Goal: Task Accomplishment & Management: Complete application form

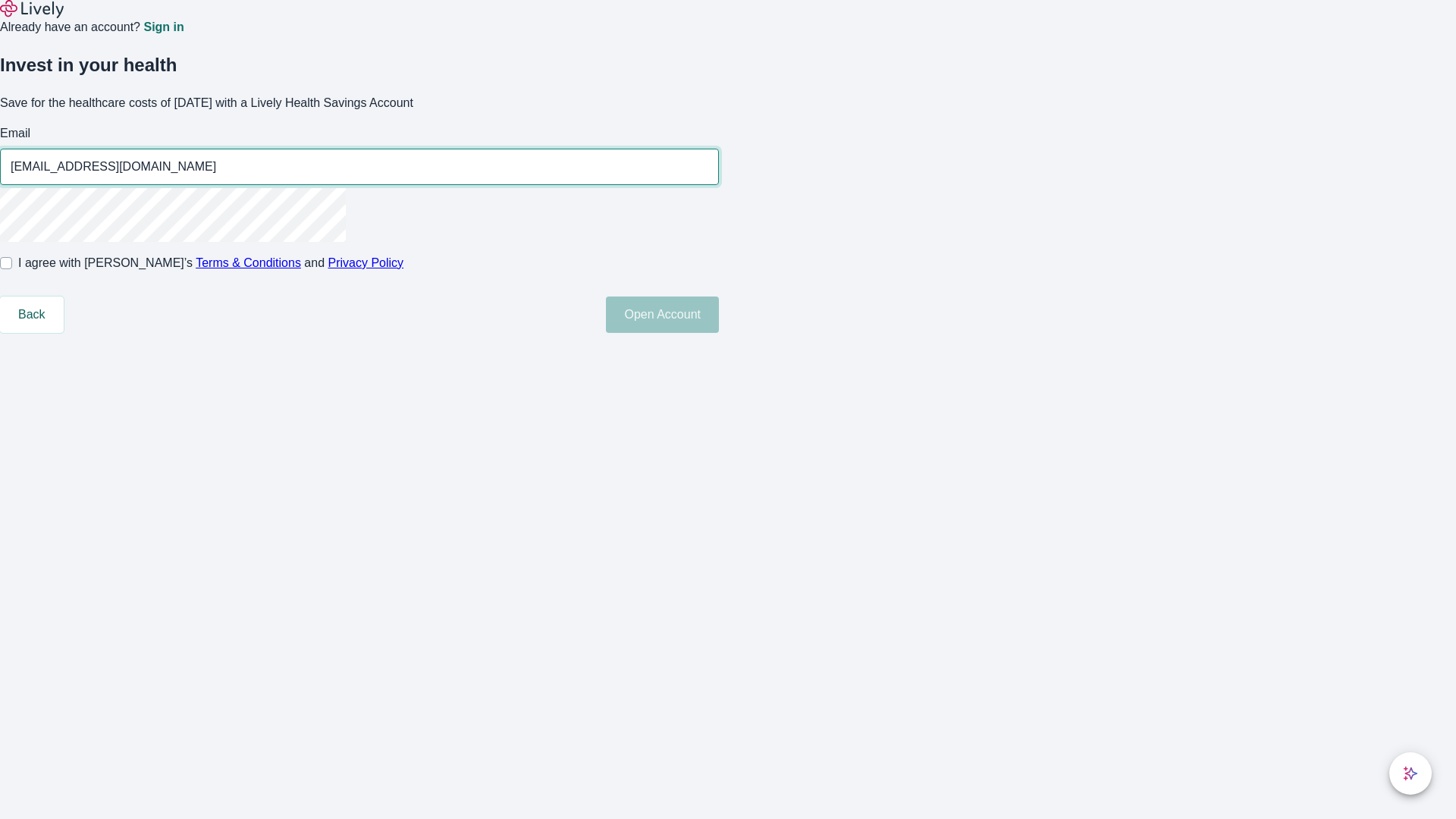
type input "[EMAIL_ADDRESS][DOMAIN_NAME]"
click at [12, 270] on input "I agree with Lively’s Terms & Conditions and Privacy Policy" at bounding box center [6, 263] width 12 height 12
checkbox input "true"
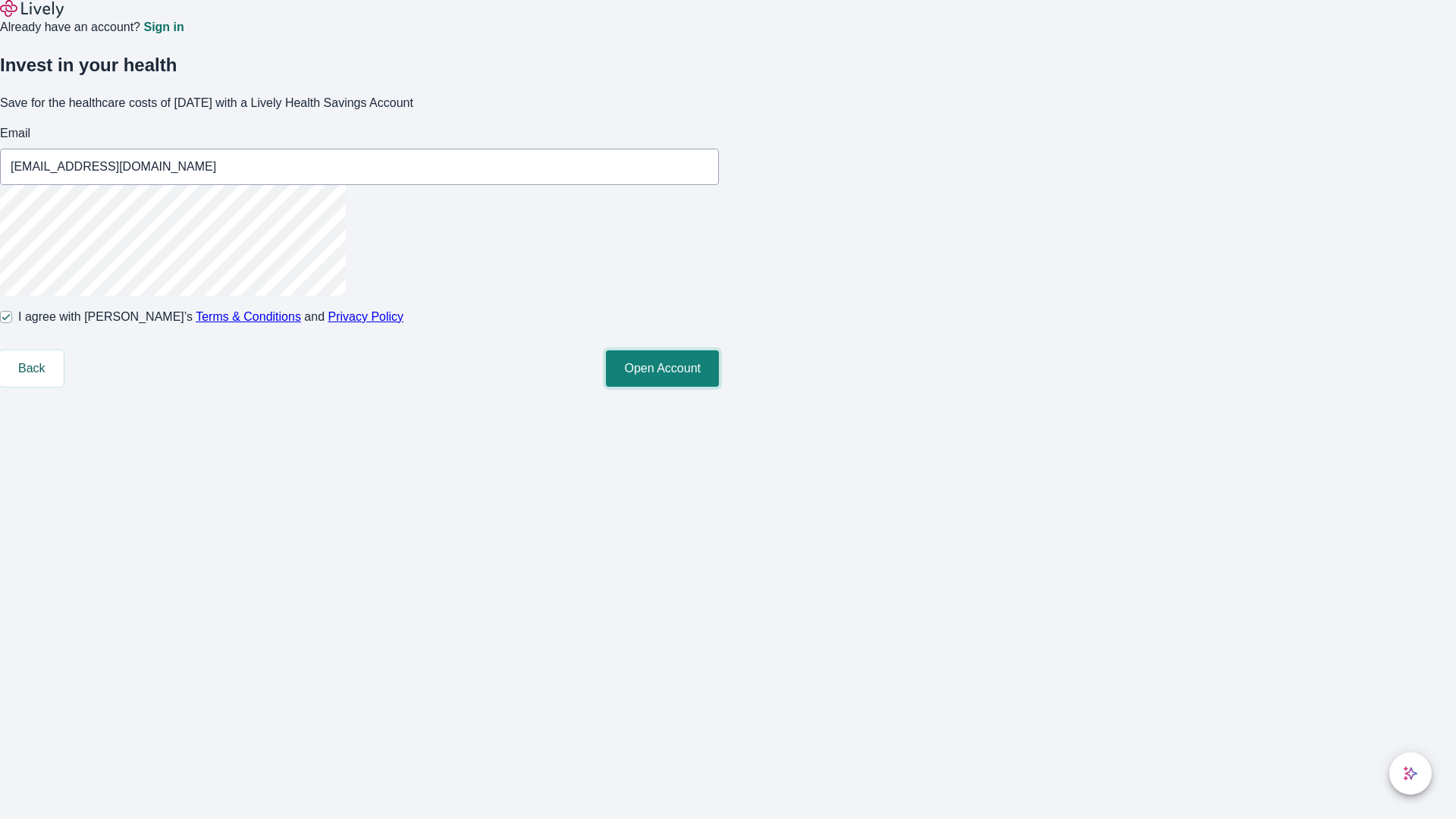
click at [719, 387] on button "Open Account" at bounding box center [663, 368] width 113 height 36
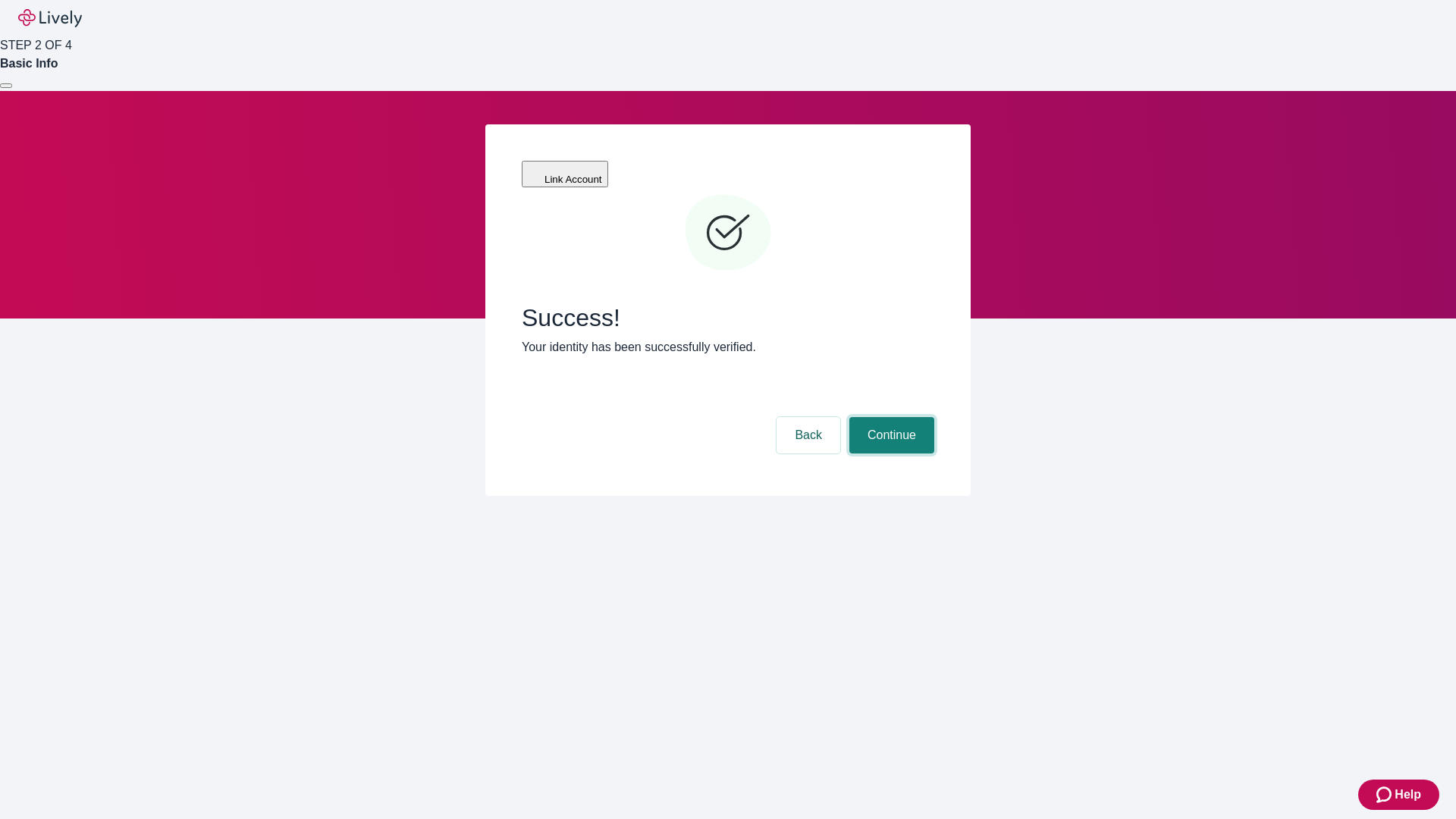
click at [889, 418] on button "Continue" at bounding box center [892, 436] width 85 height 36
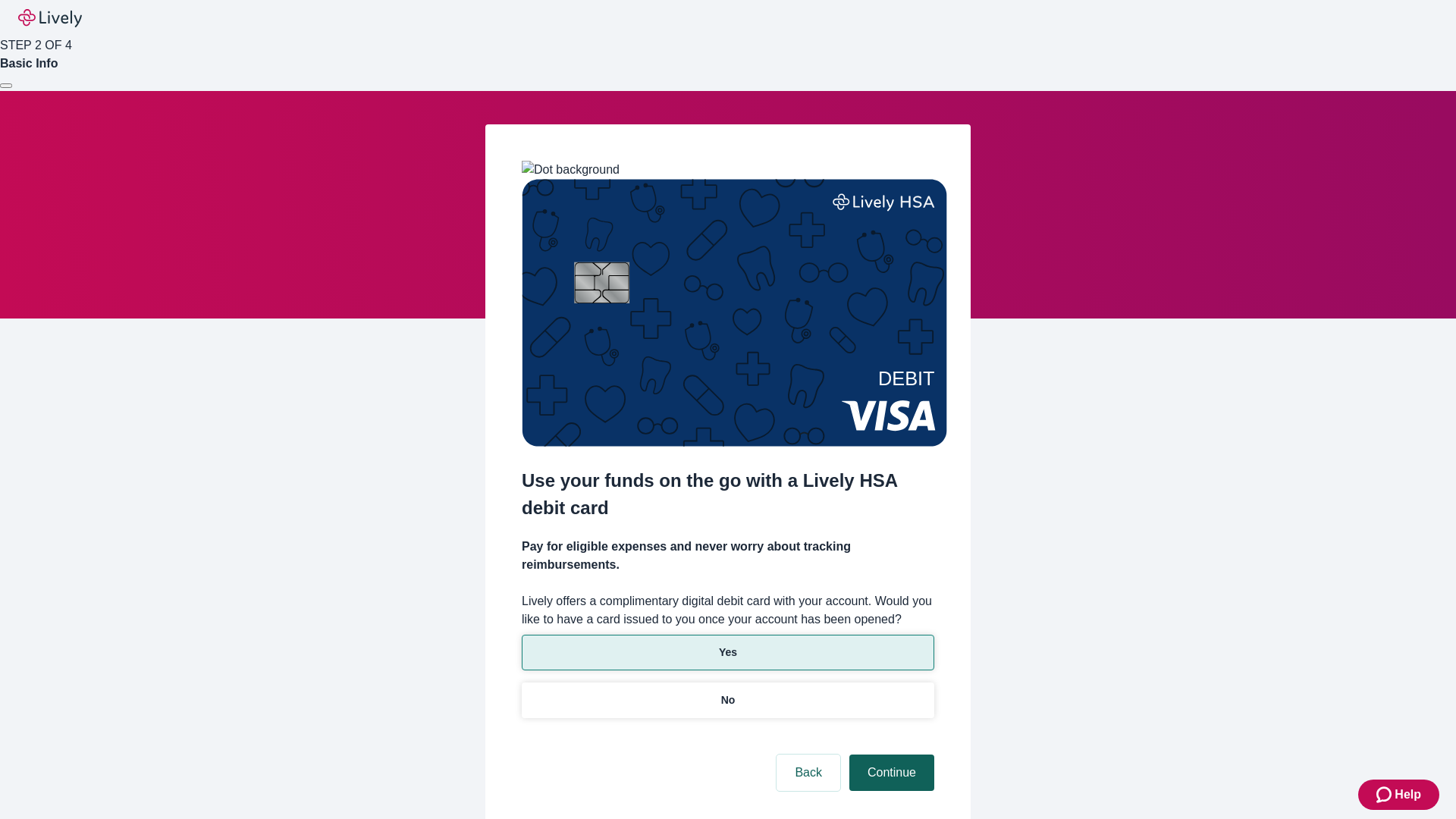
click at [727, 644] on p "Yes" at bounding box center [728, 652] width 18 height 16
click at [889, 754] on button "Continue" at bounding box center [892, 772] width 85 height 36
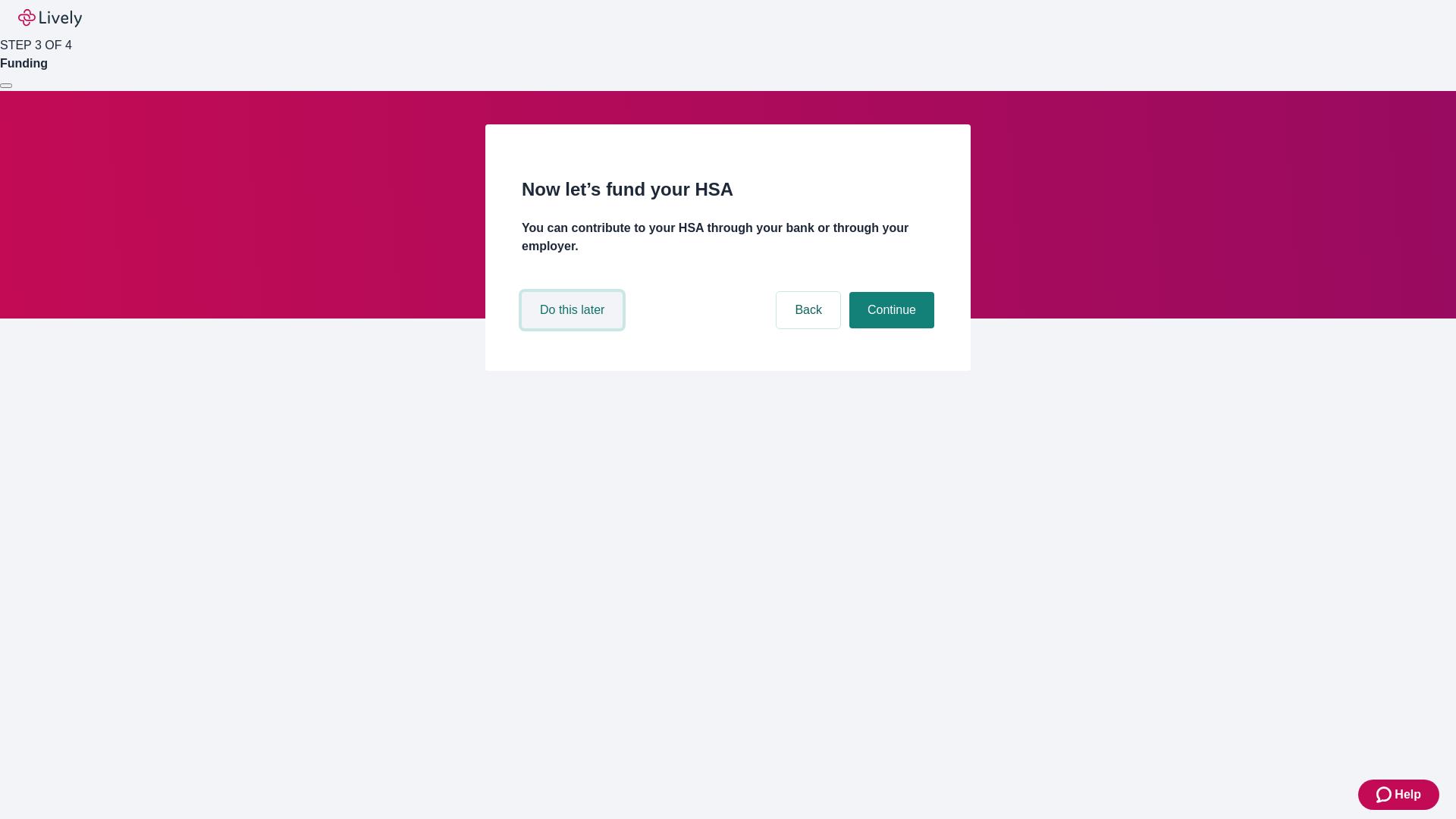
click at [574, 328] on button "Do this later" at bounding box center [572, 310] width 101 height 36
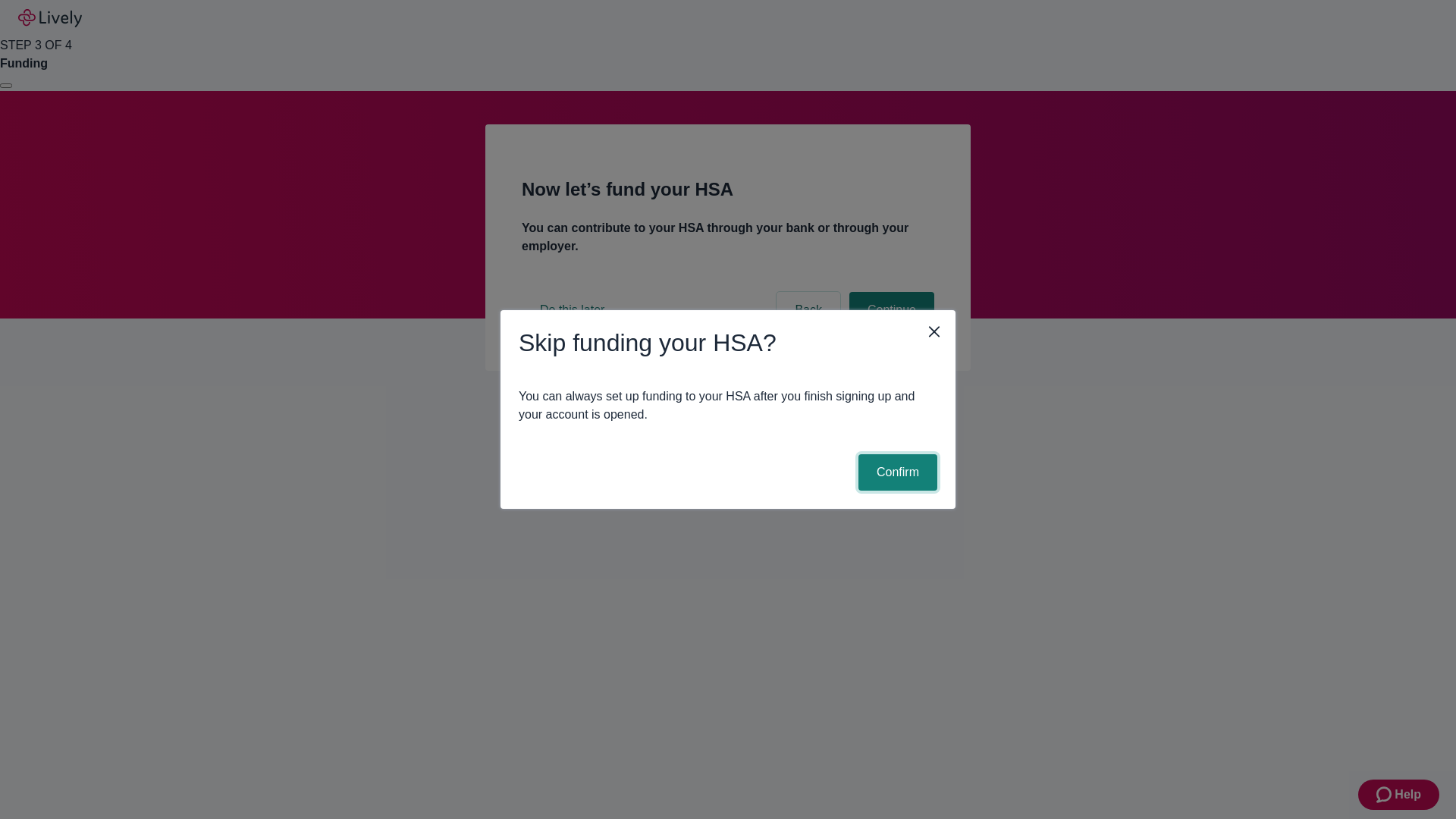
click at [896, 473] on button "Confirm" at bounding box center [898, 473] width 79 height 36
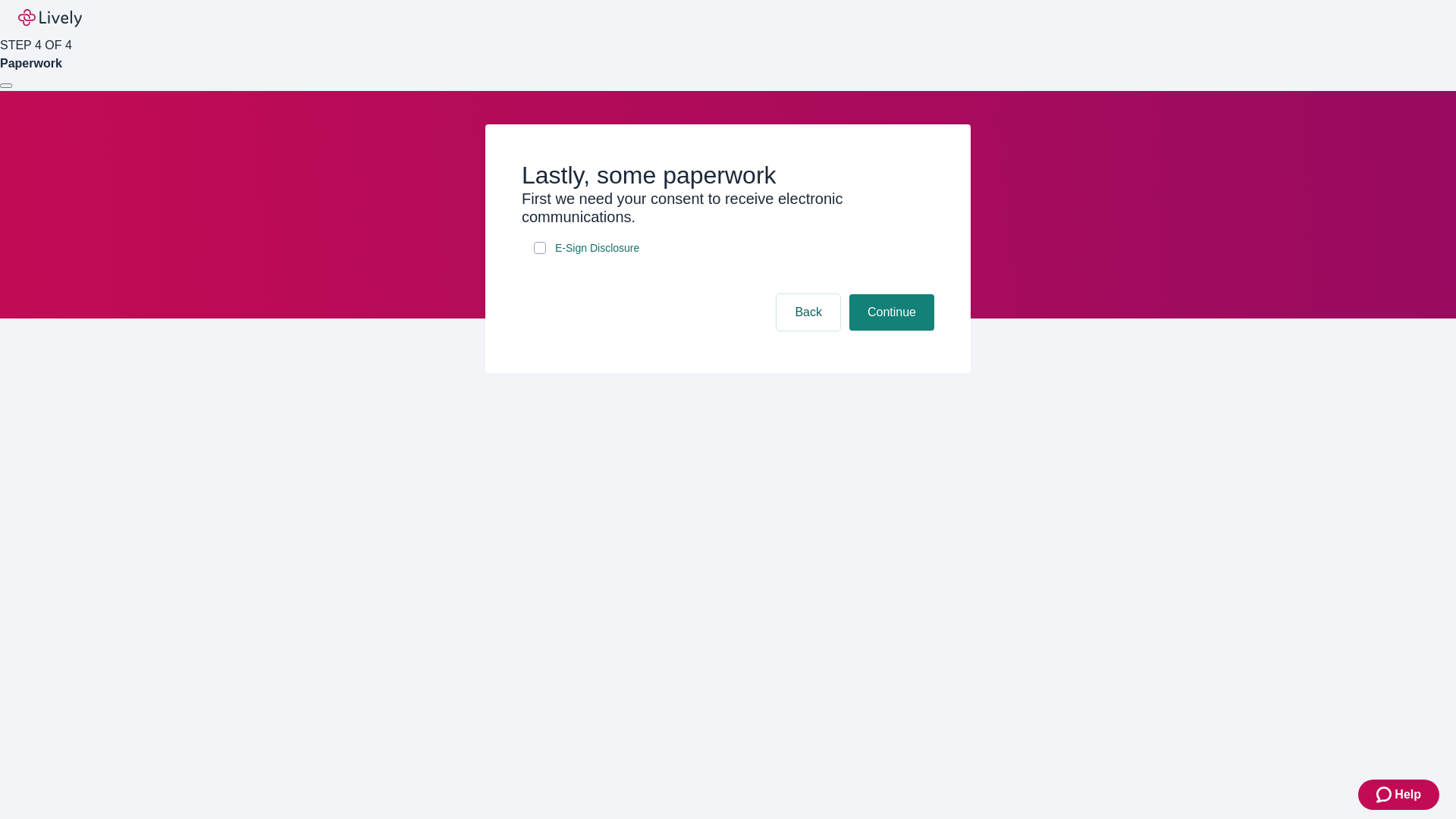
click at [540, 254] on input "E-Sign Disclosure" at bounding box center [540, 248] width 12 height 12
checkbox input "true"
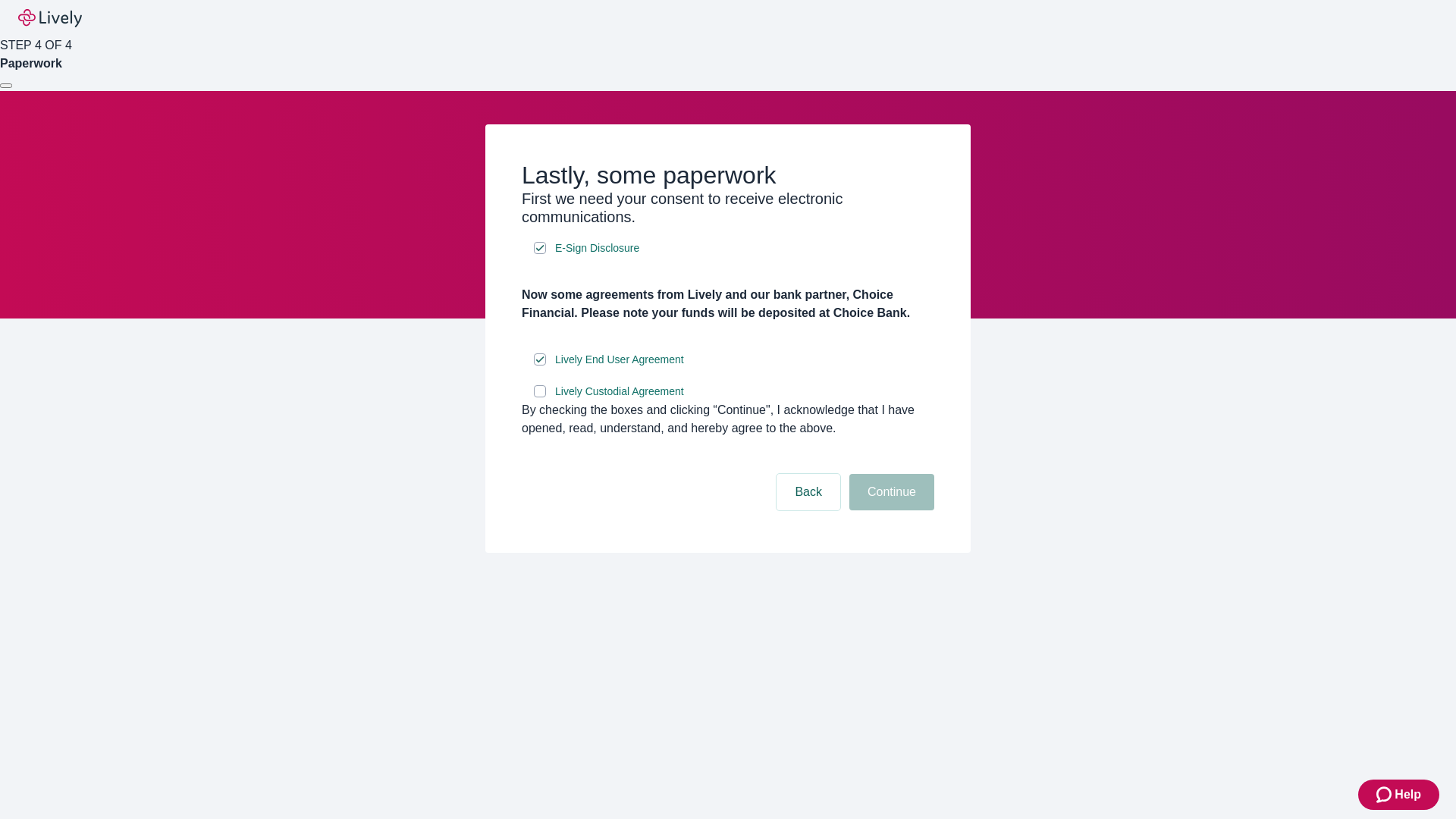
click at [540, 398] on input "Lively Custodial Agreement" at bounding box center [540, 391] width 12 height 12
checkbox input "true"
click at [889, 511] on button "Continue" at bounding box center [892, 492] width 85 height 36
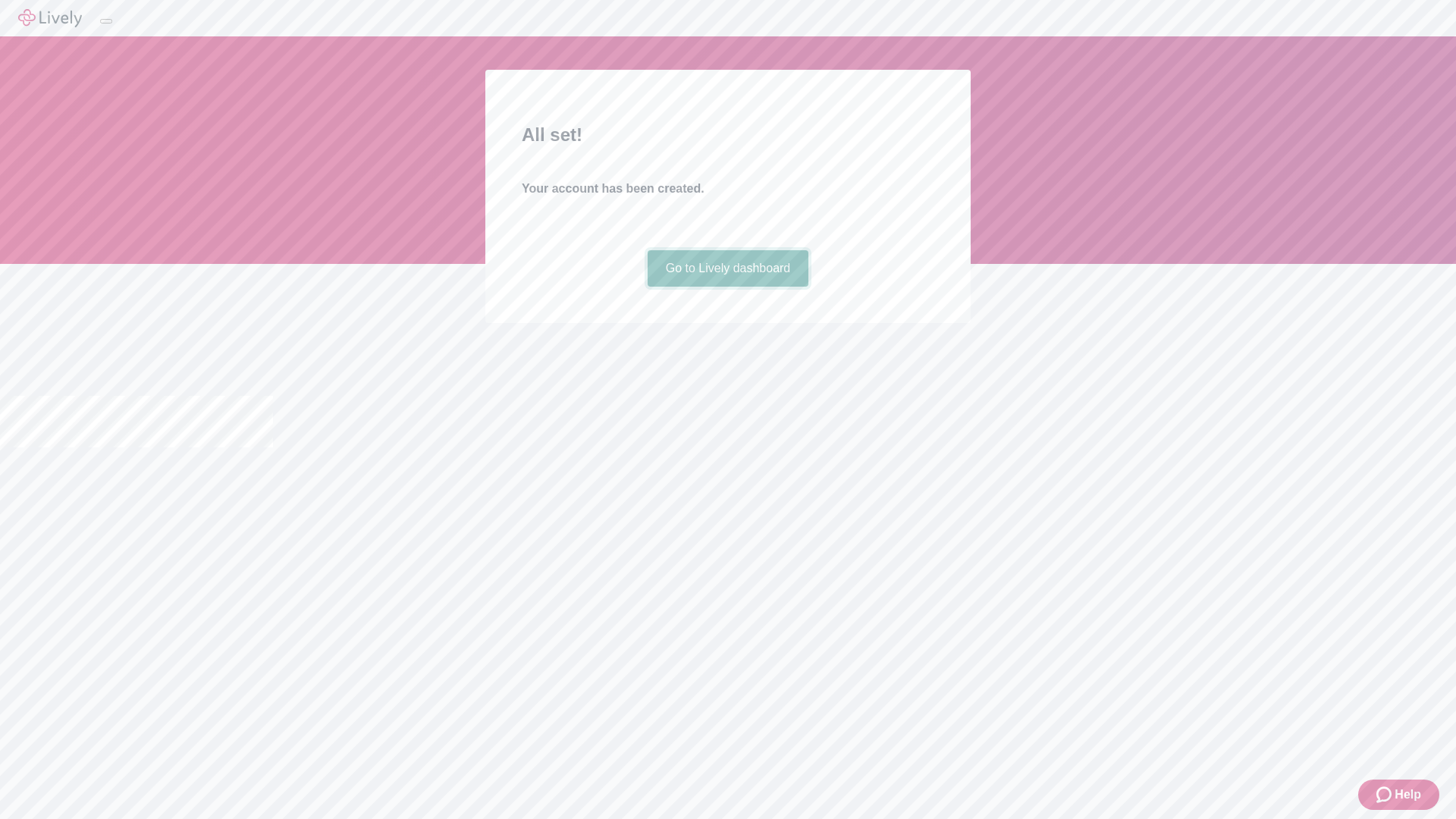
click at [727, 287] on link "Go to Lively dashboard" at bounding box center [728, 269] width 161 height 36
